Goal: Task Accomplishment & Management: Use online tool/utility

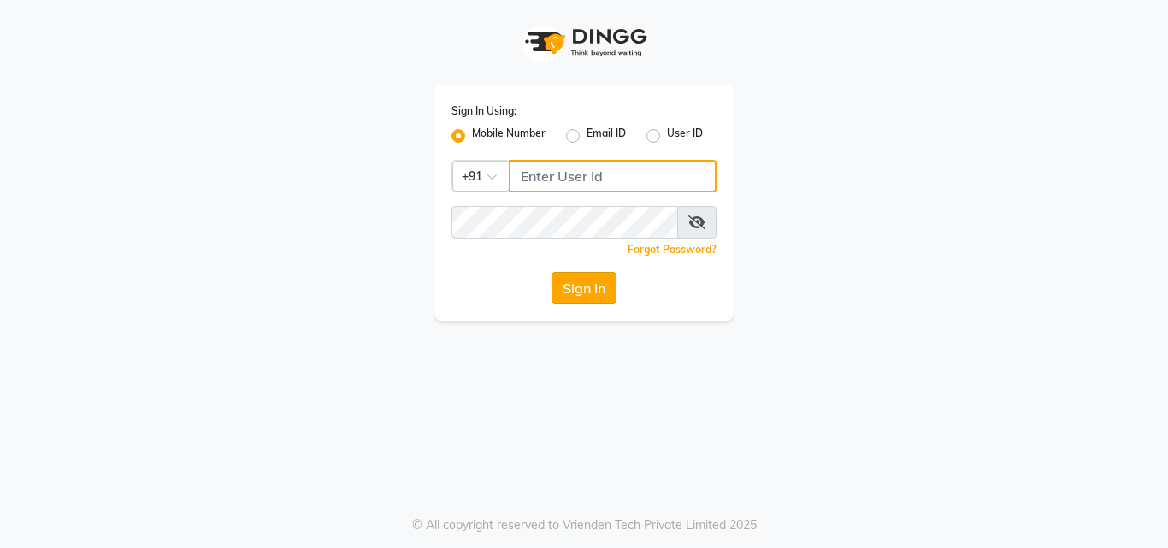
type input "8209405280"
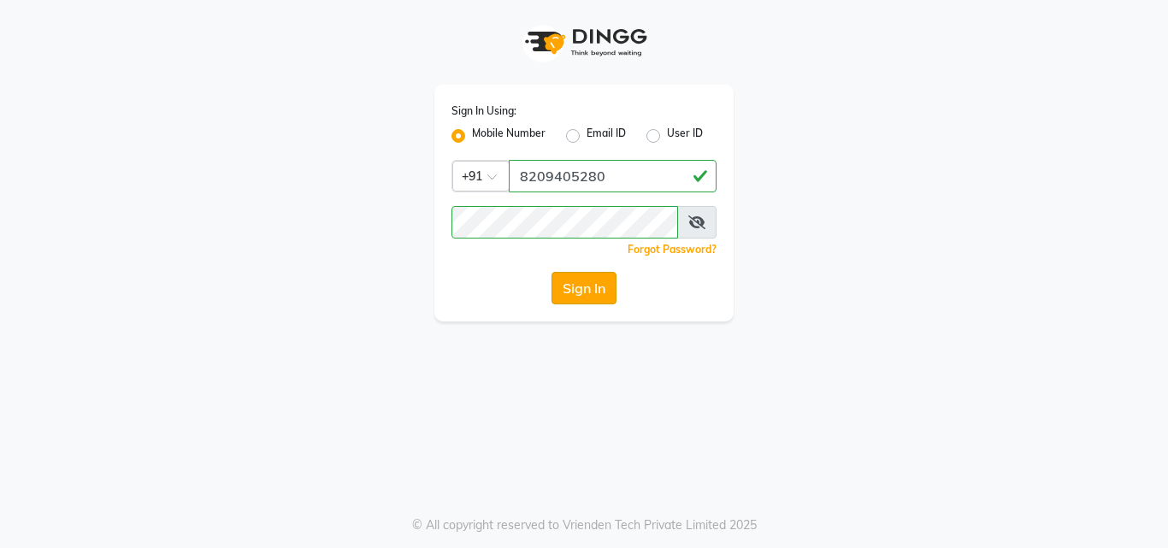
click at [582, 295] on button "Sign In" at bounding box center [584, 288] width 65 height 32
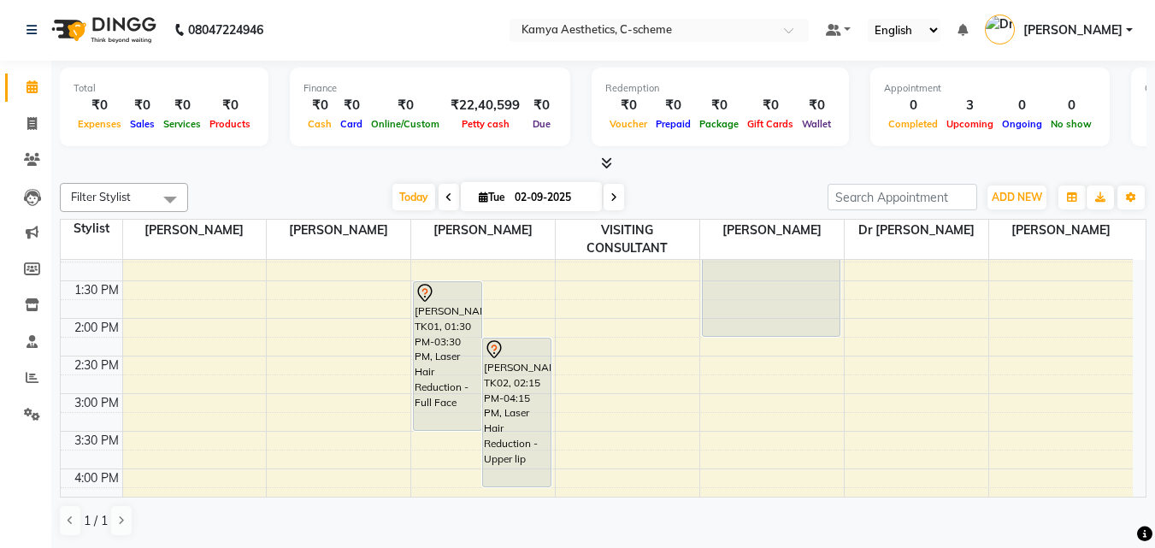
scroll to position [428, 0]
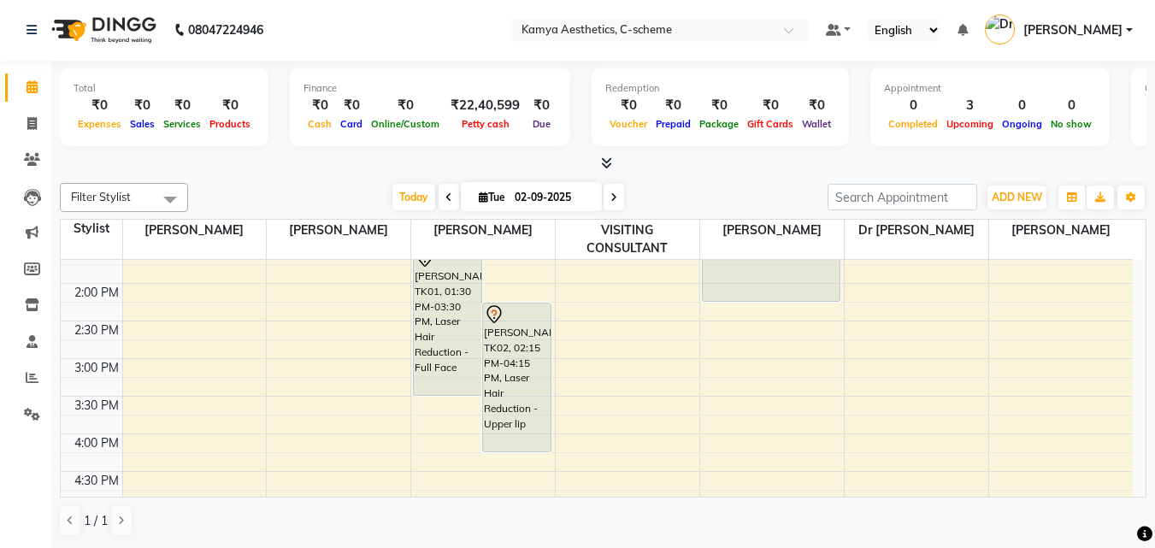
click at [448, 204] on span at bounding box center [449, 197] width 21 height 27
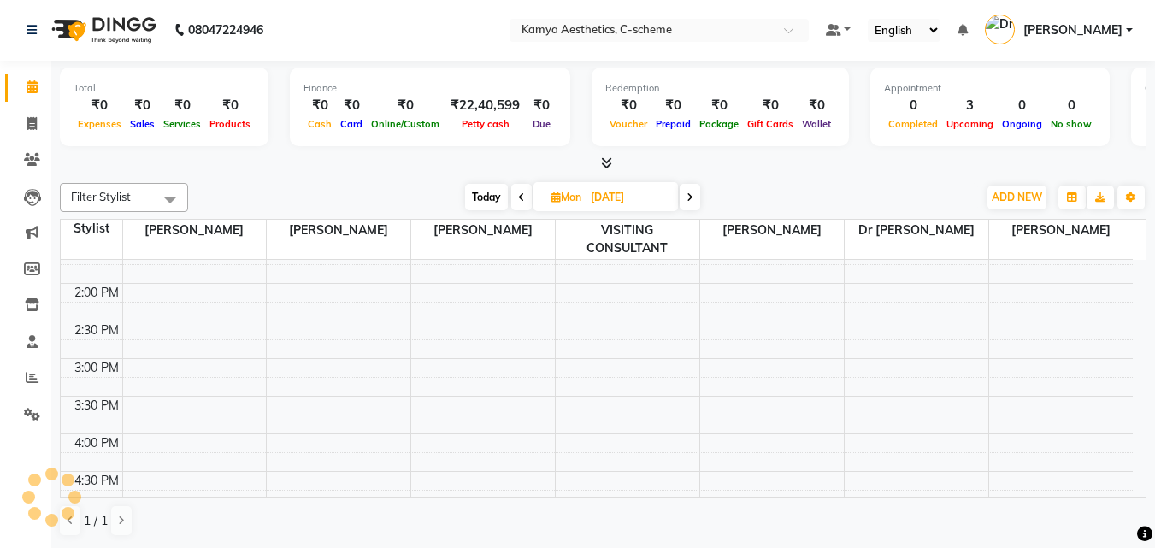
scroll to position [151, 0]
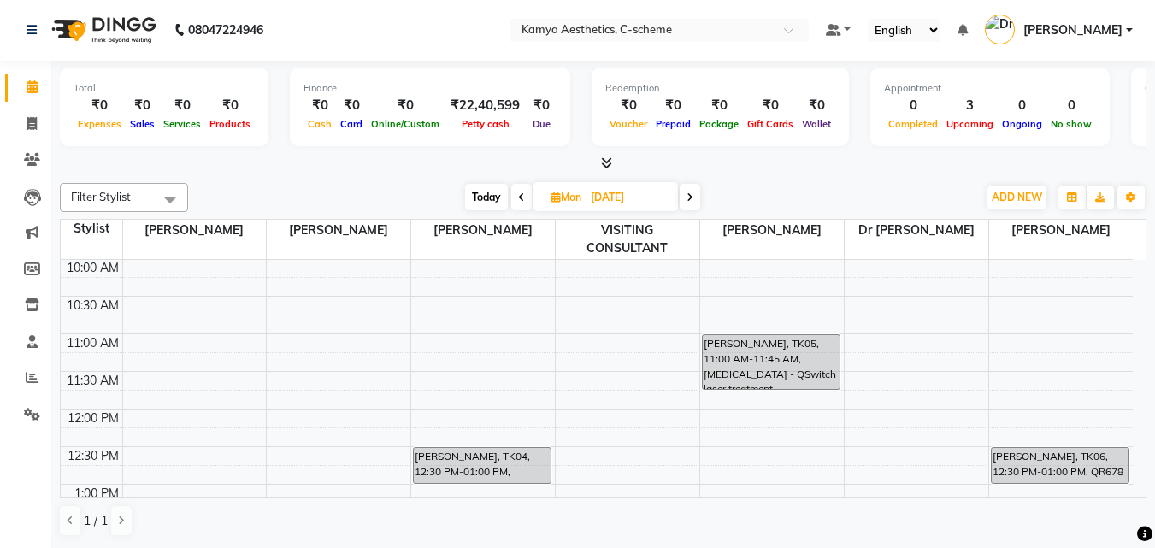
click at [691, 204] on span at bounding box center [690, 197] width 21 height 27
type input "02-09-2025"
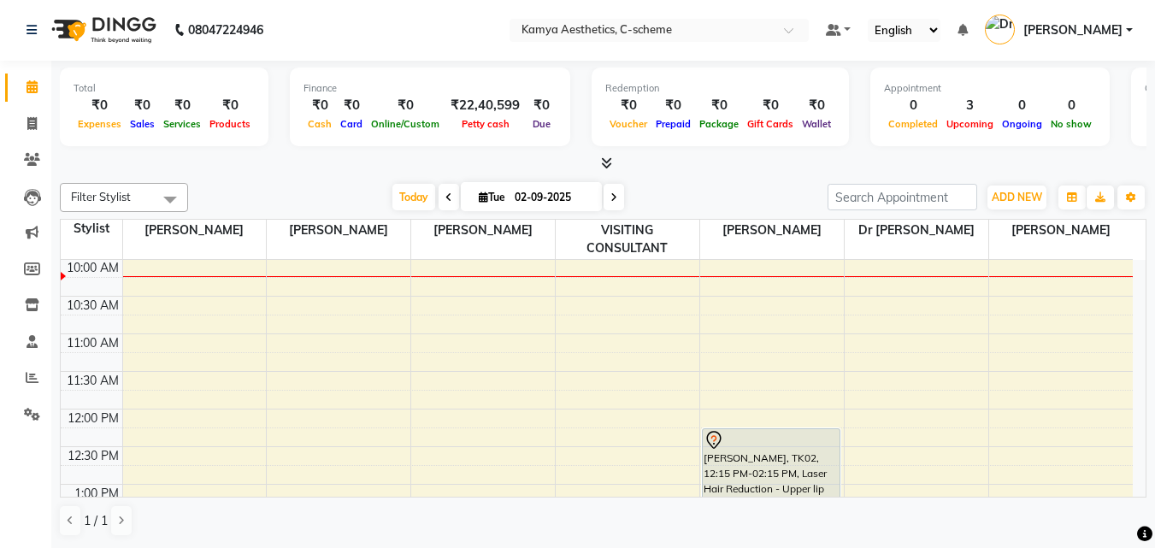
click at [511, 189] on input "02-09-2025" at bounding box center [553, 198] width 86 height 26
select select "9"
select select "2025"
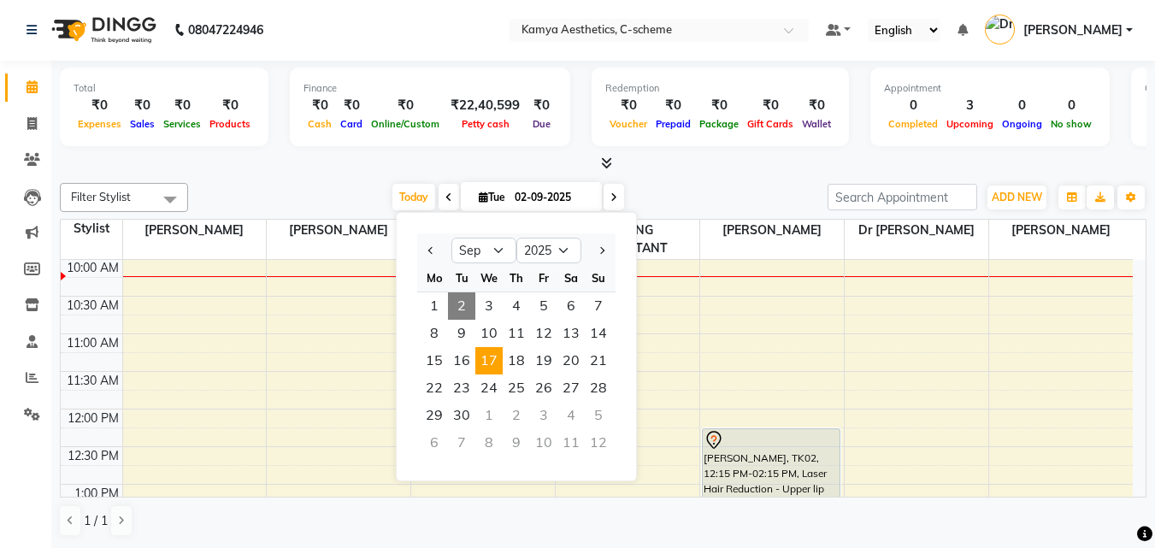
click at [481, 356] on span "17" at bounding box center [488, 360] width 27 height 27
type input "[DATE]"
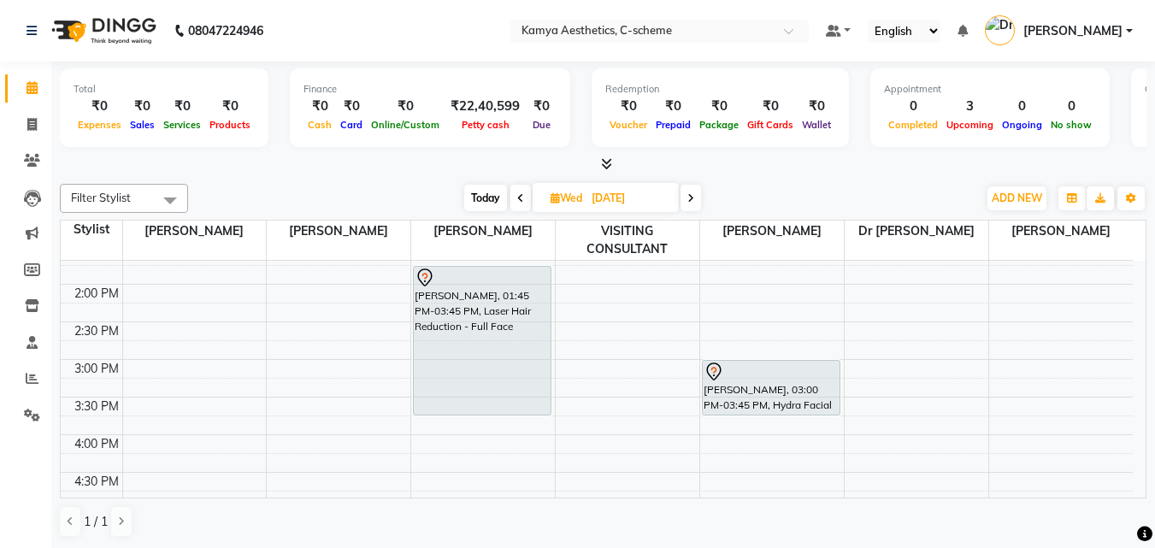
scroll to position [342, 0]
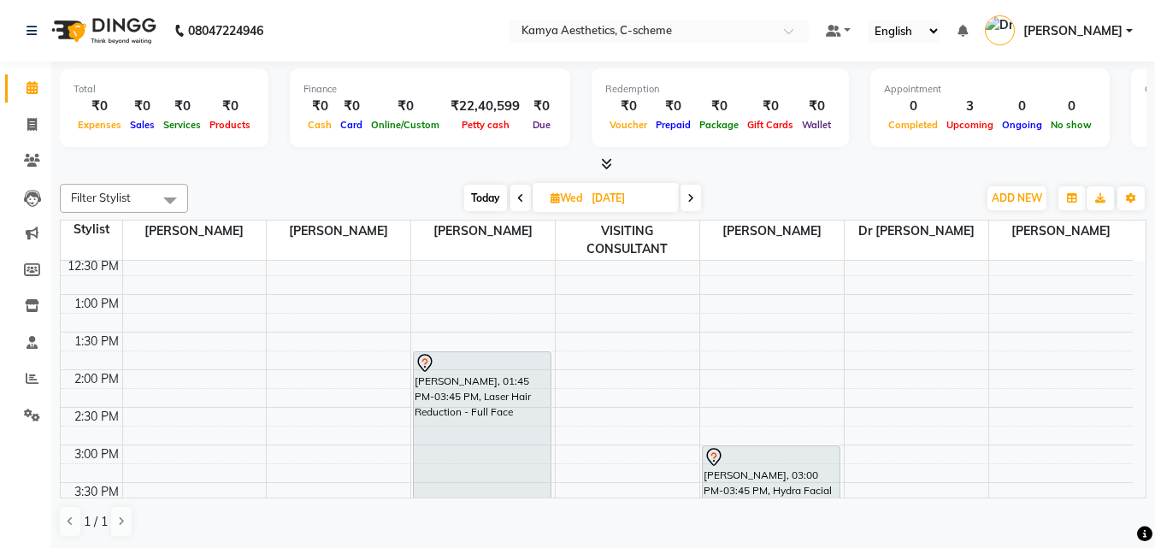
click at [664, 207] on input "[DATE]" at bounding box center [630, 199] width 86 height 26
select select "9"
select select "2025"
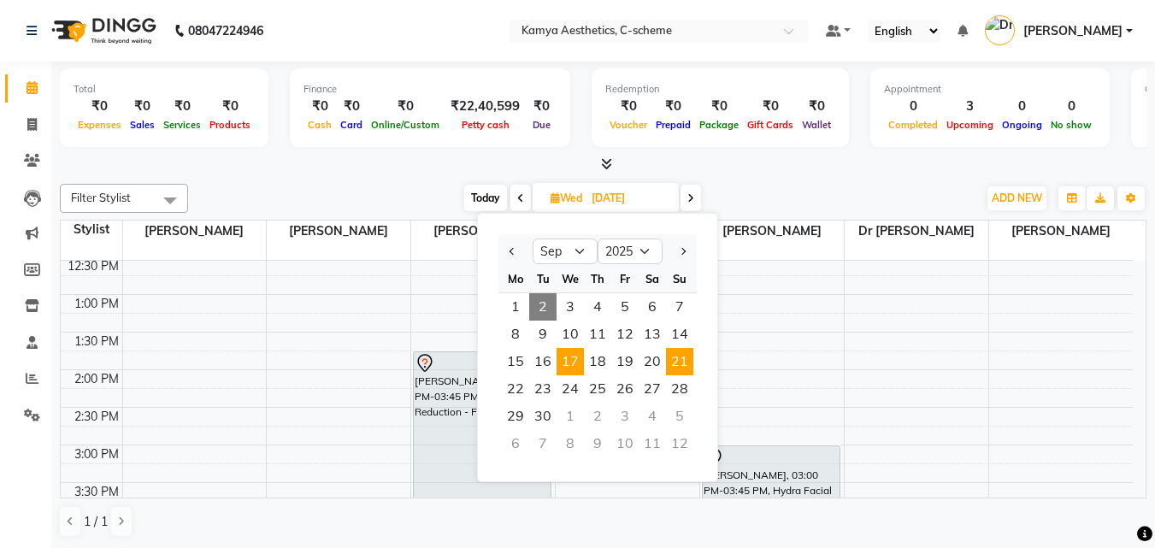
click at [679, 360] on span "21" at bounding box center [679, 361] width 27 height 27
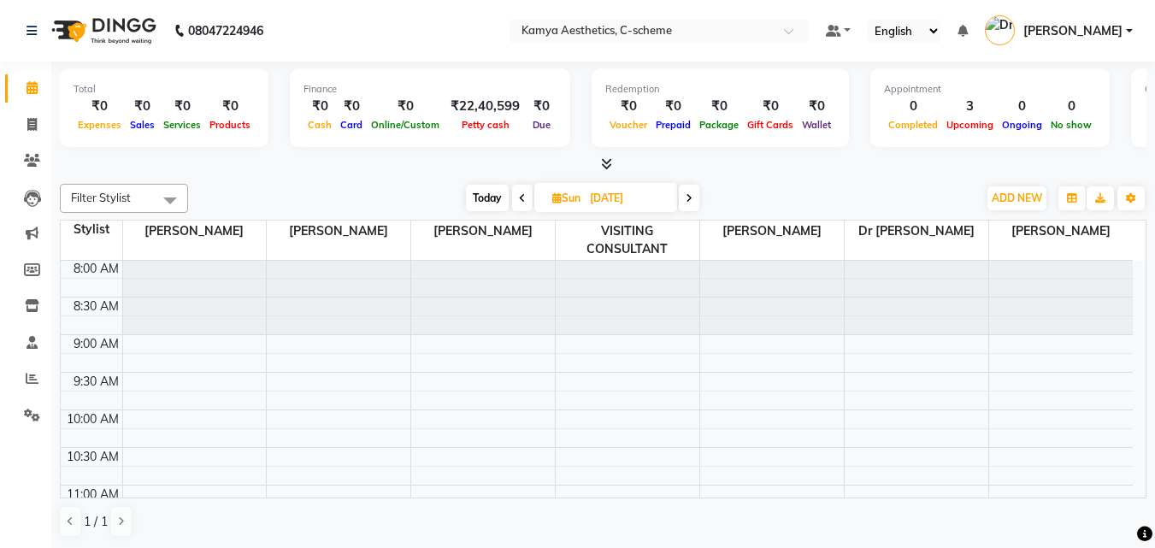
scroll to position [0, 0]
click at [486, 194] on span "Today" at bounding box center [487, 198] width 43 height 27
type input "02-09-2025"
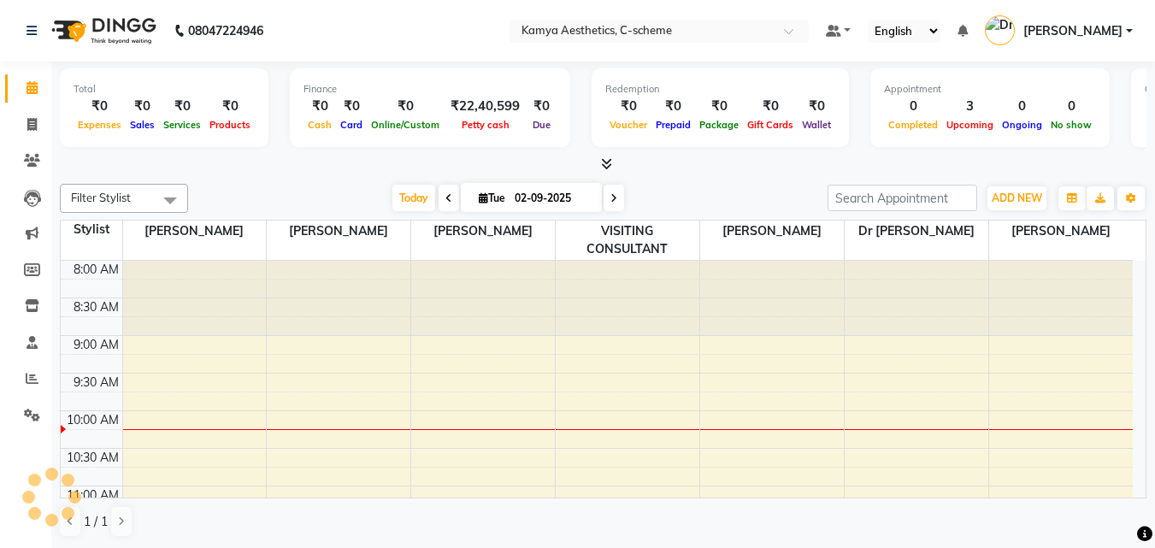
scroll to position [151, 0]
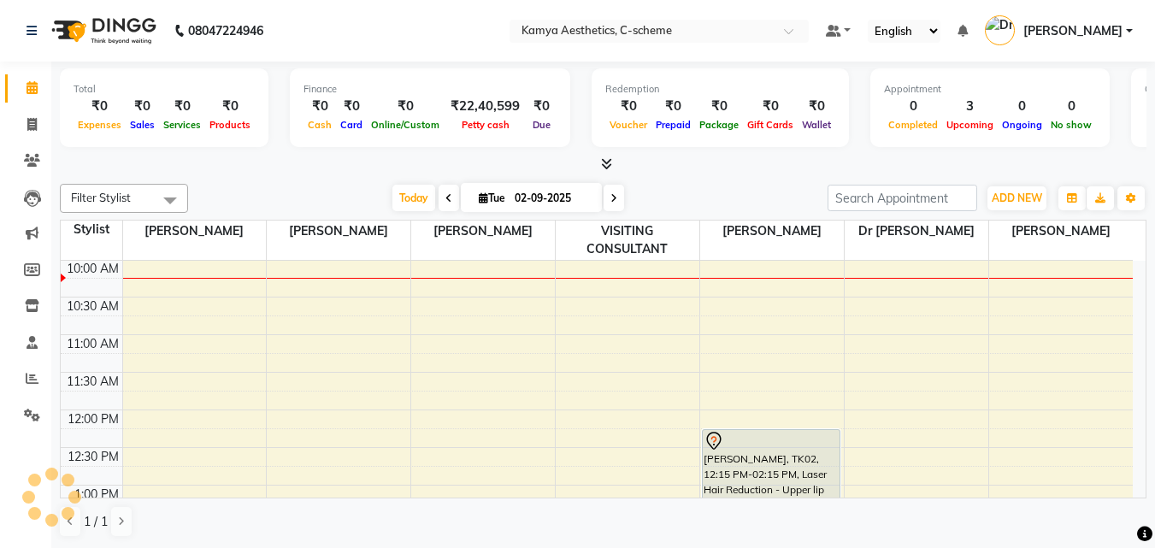
click at [566, 207] on input "02-09-2025" at bounding box center [553, 199] width 86 height 26
select select "9"
select select "2025"
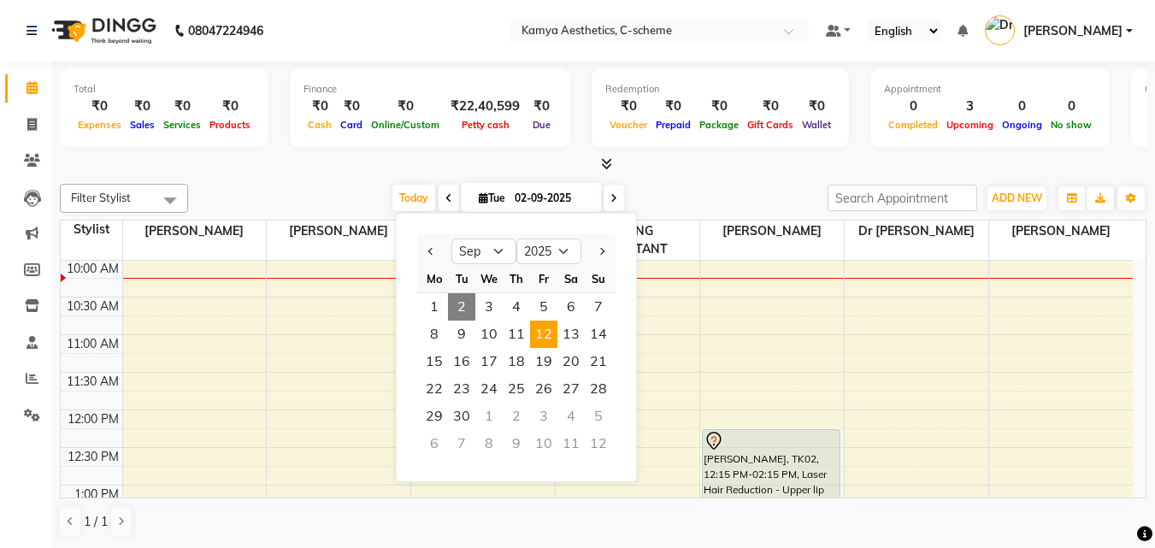
click at [547, 335] on span "12" at bounding box center [543, 334] width 27 height 27
type input "[DATE]"
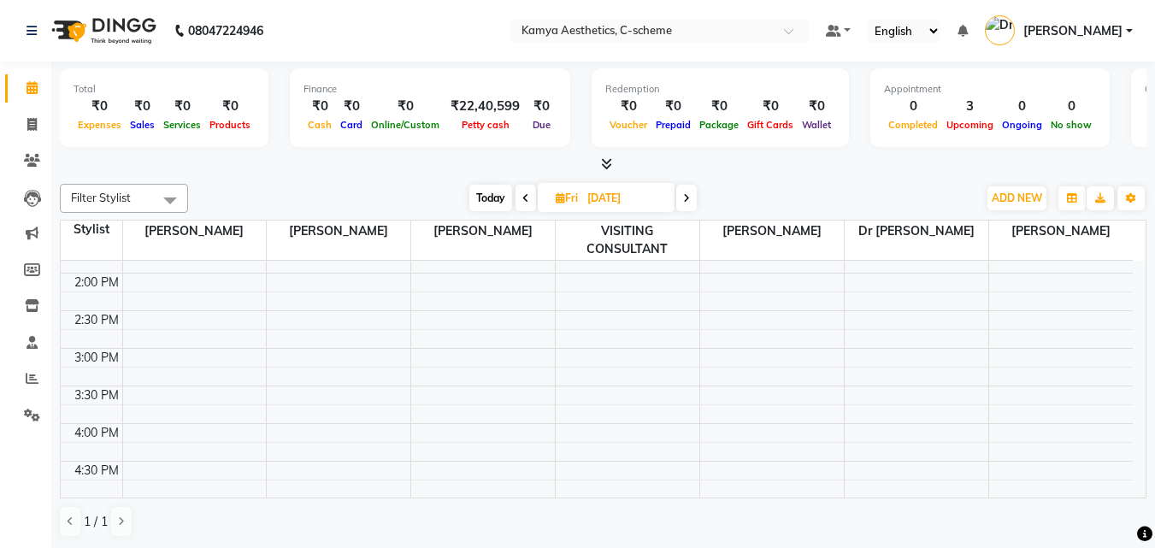
scroll to position [513, 0]
click at [612, 206] on input "[DATE]" at bounding box center [625, 199] width 86 height 26
select select "9"
select select "2025"
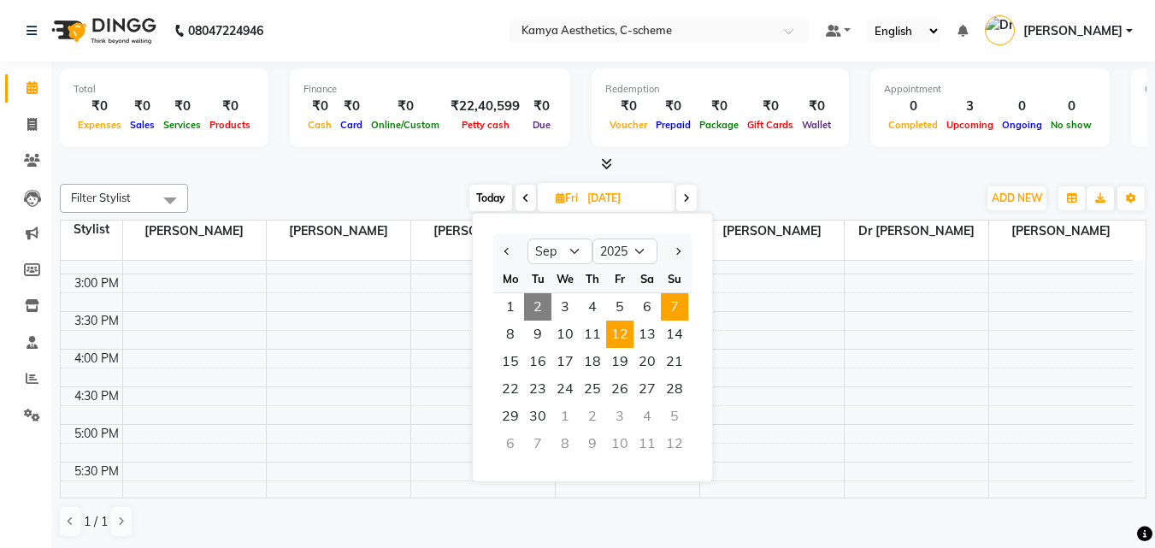
click at [676, 305] on span "7" at bounding box center [674, 306] width 27 height 27
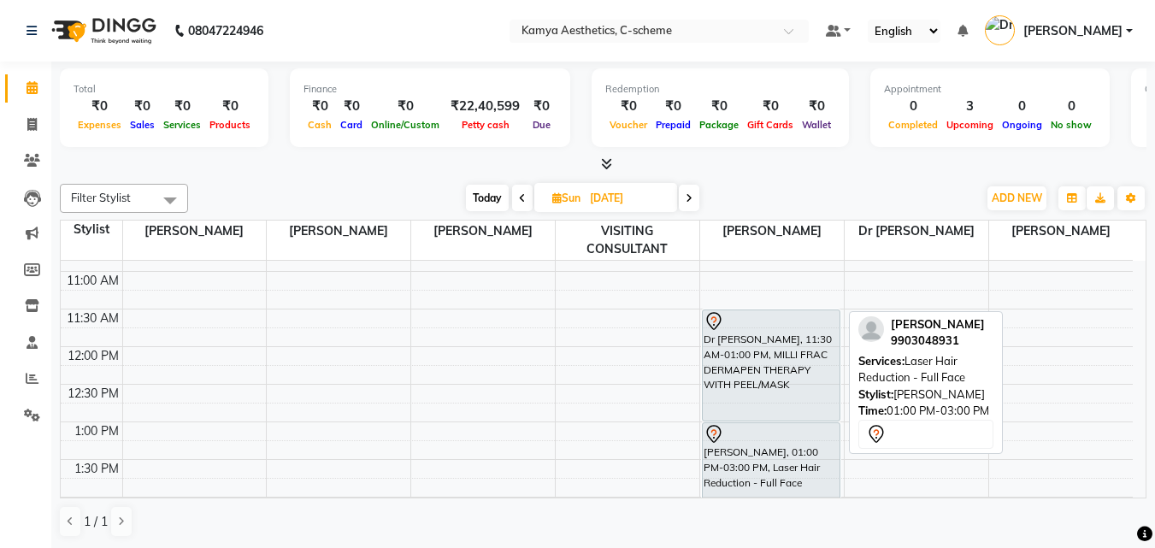
scroll to position [171, 0]
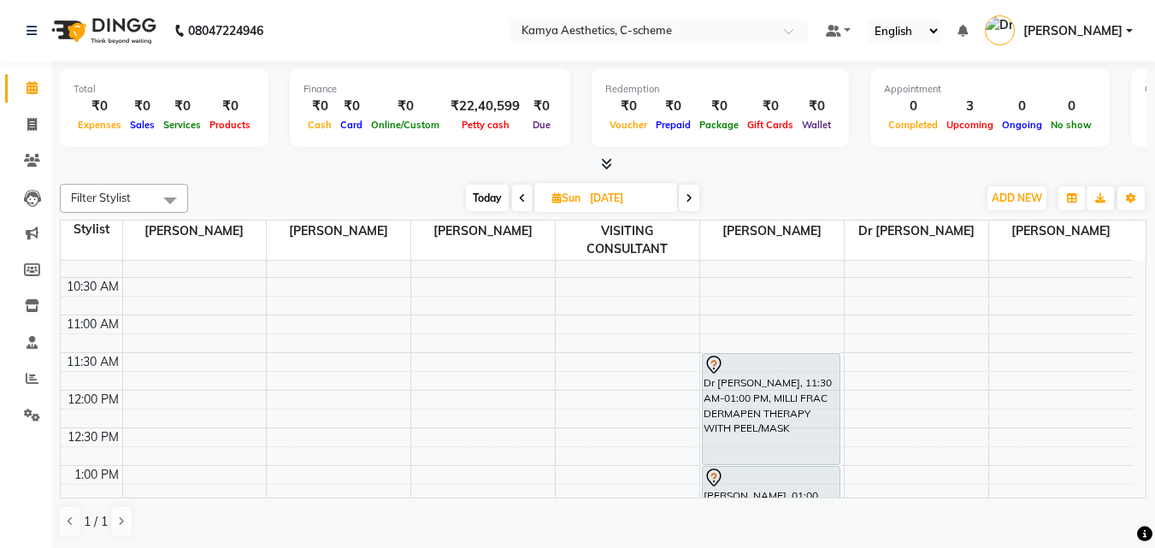
click at [481, 209] on span "Today" at bounding box center [487, 198] width 43 height 27
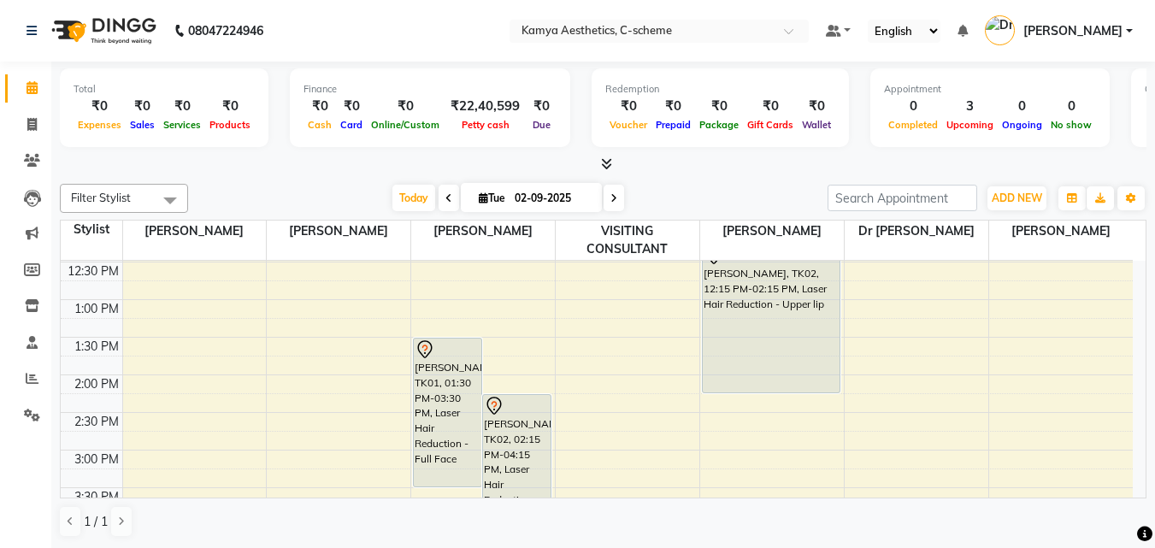
scroll to position [322, 0]
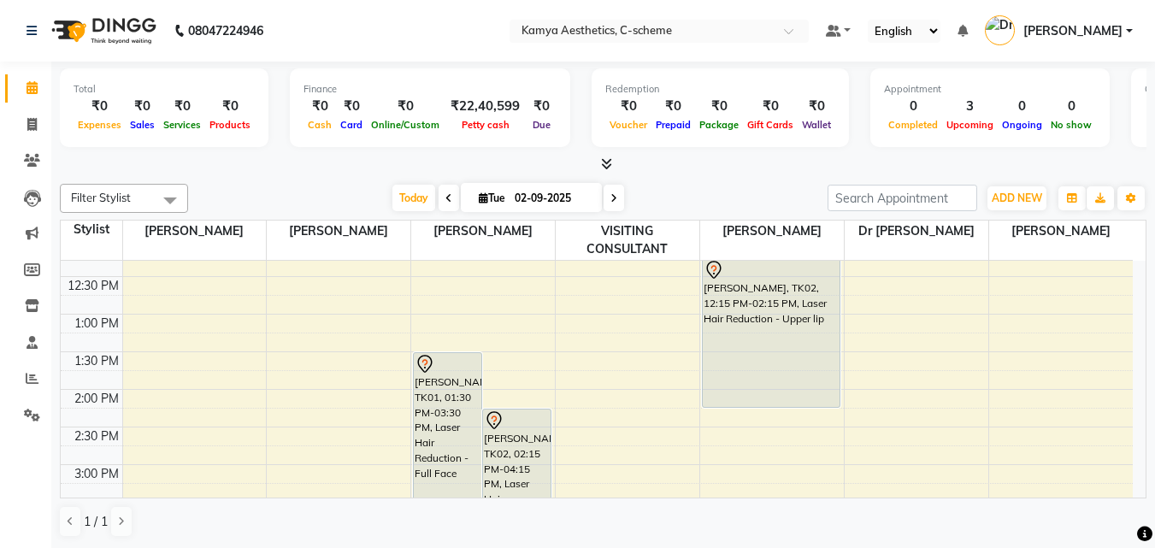
click at [611, 196] on icon at bounding box center [614, 198] width 7 height 10
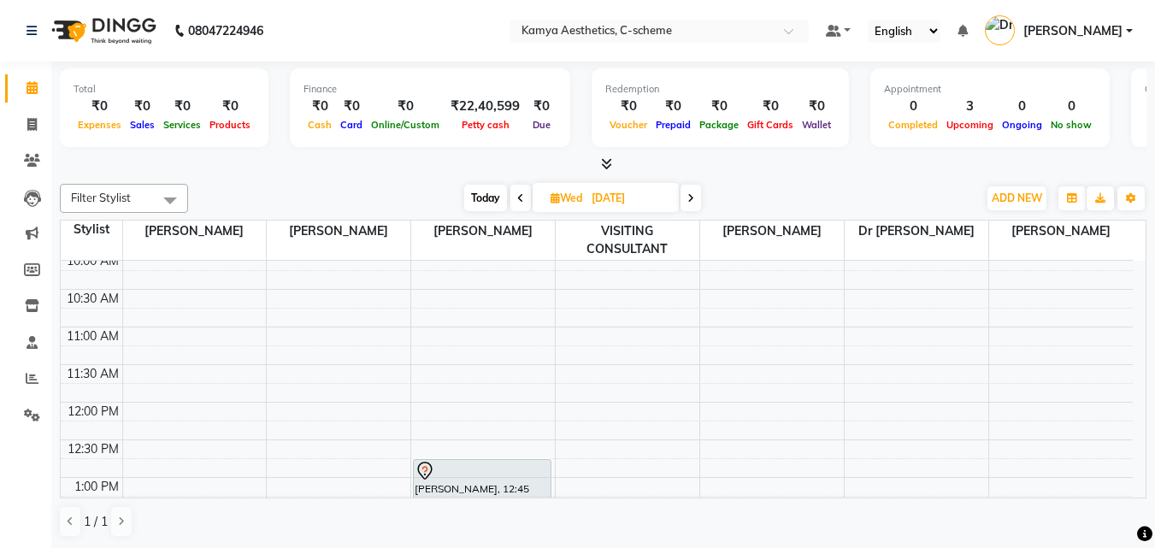
scroll to position [151, 0]
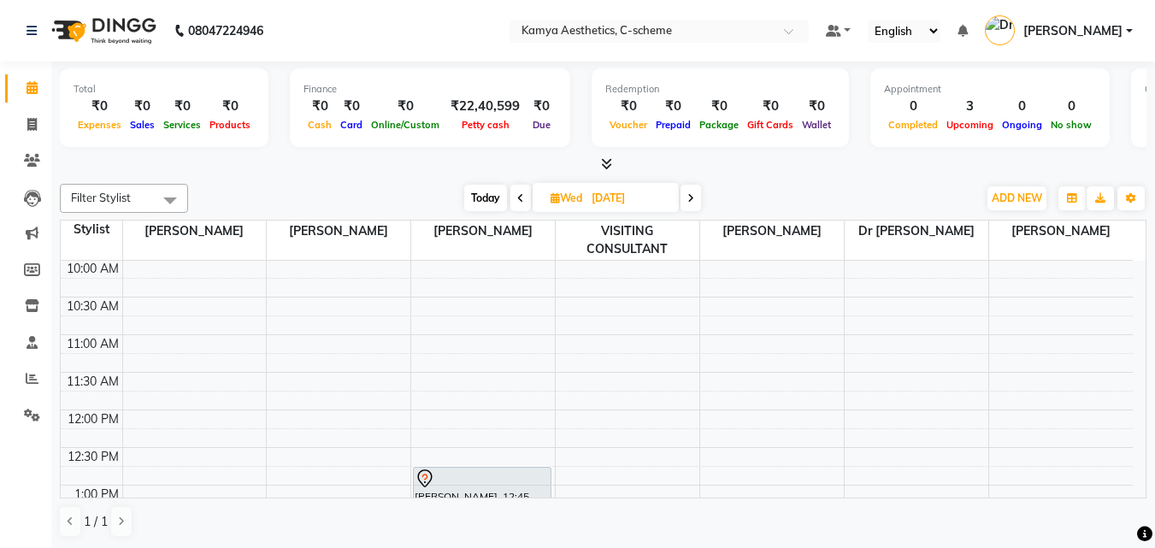
click at [694, 184] on div "Filter Stylist Select All [PERSON_NAME] Dr [PERSON_NAME] [PERSON_NAME] [PERSON_…" at bounding box center [603, 198] width 1087 height 29
click at [692, 193] on icon at bounding box center [691, 198] width 7 height 10
type input "[DATE]"
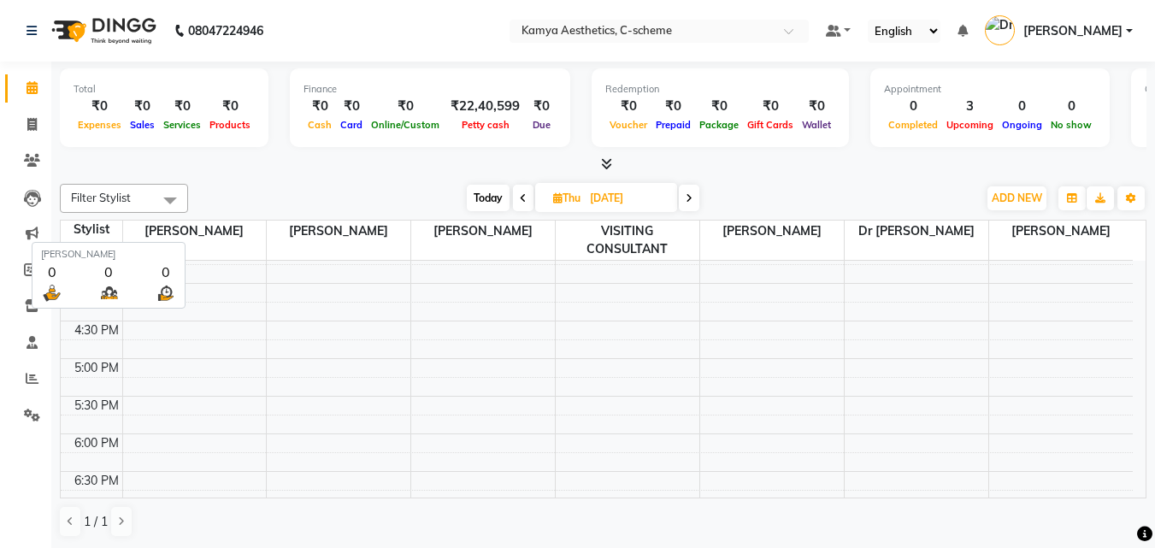
scroll to position [1, 0]
